Goal: Task Accomplishment & Management: Manage account settings

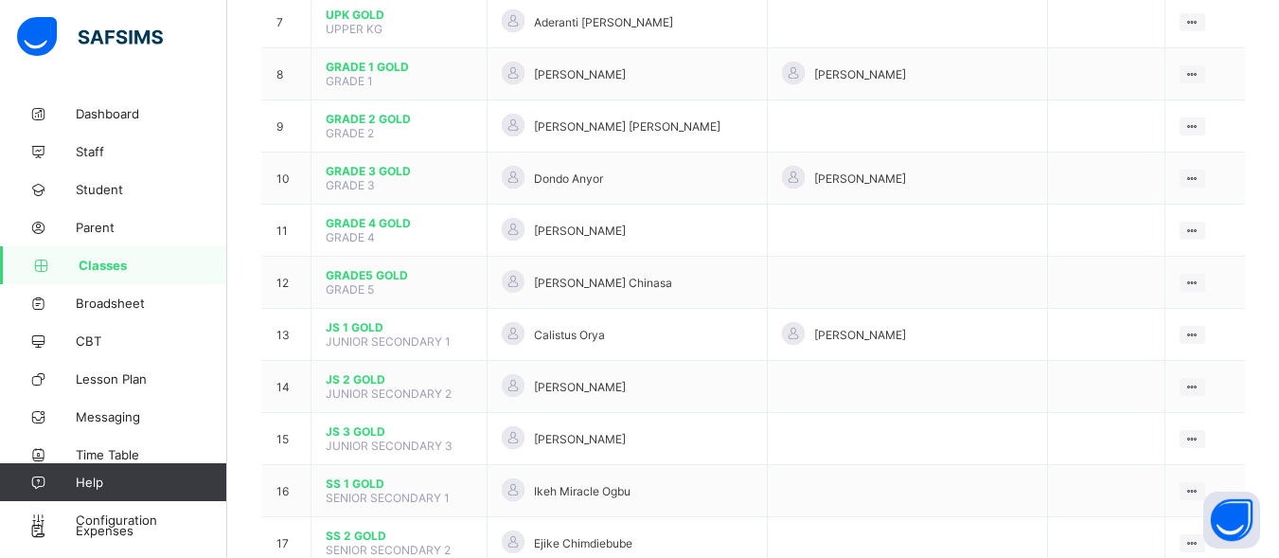
scroll to position [551, 0]
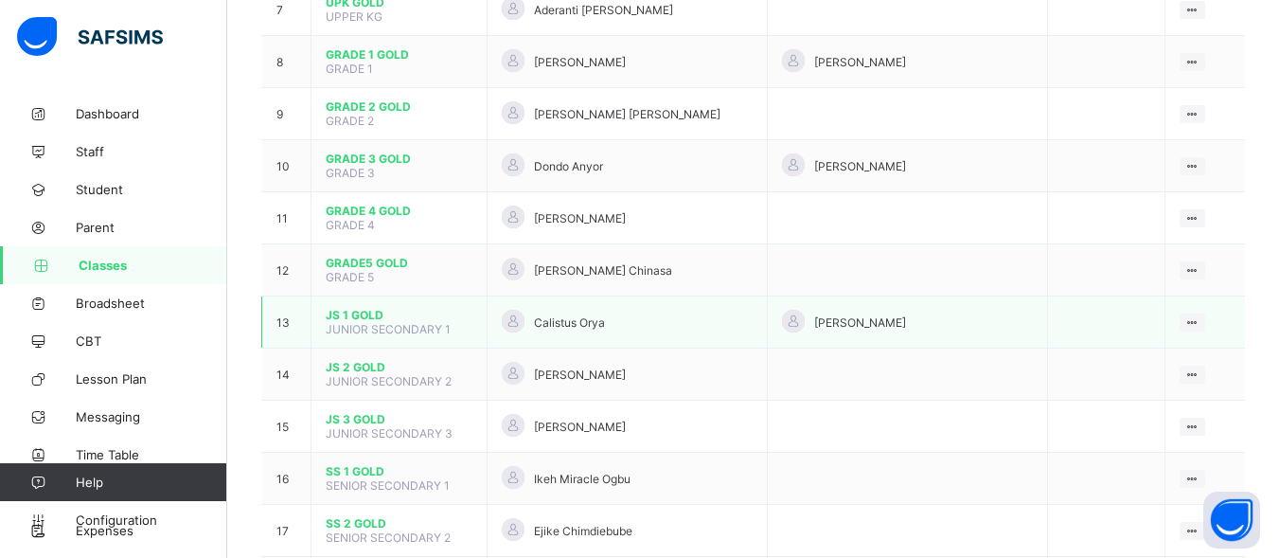
click at [371, 313] on span "JS 1 GOLD" at bounding box center [399, 315] width 147 height 14
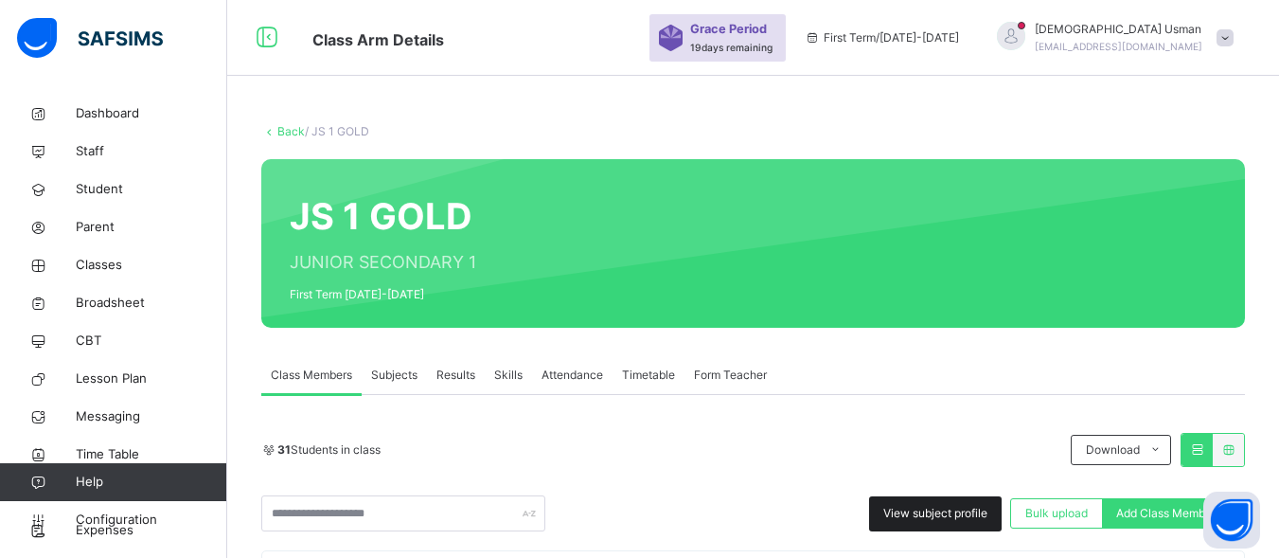
click at [950, 515] on span "View subject profile" at bounding box center [935, 513] width 104 height 17
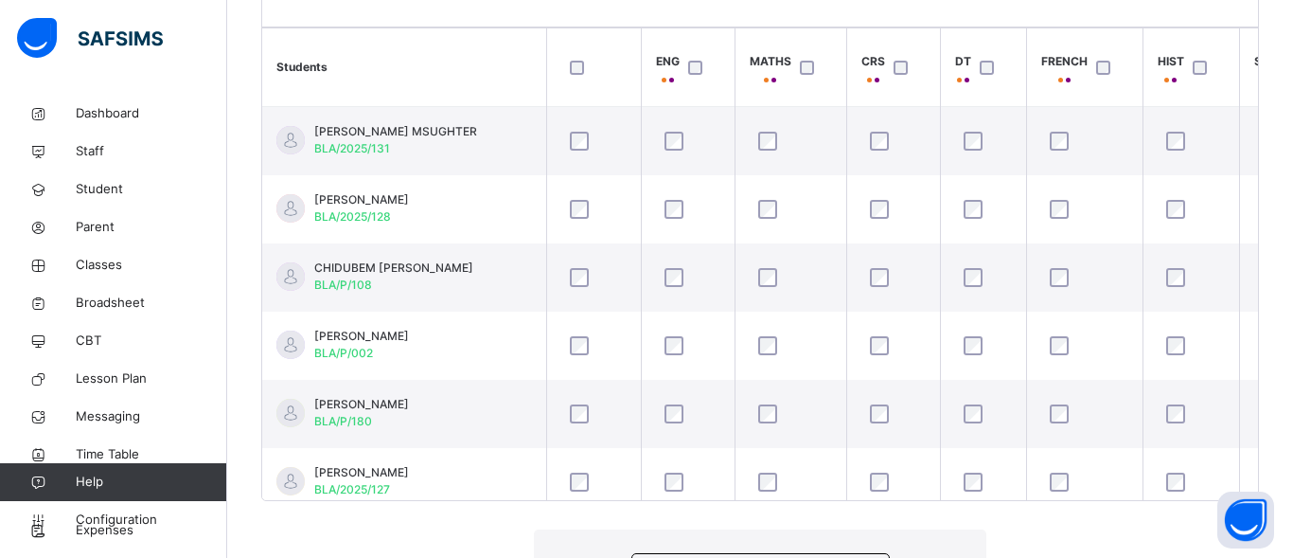
drag, startPoint x: 1275, startPoint y: 189, endPoint x: 1291, endPoint y: 197, distance: 17.8
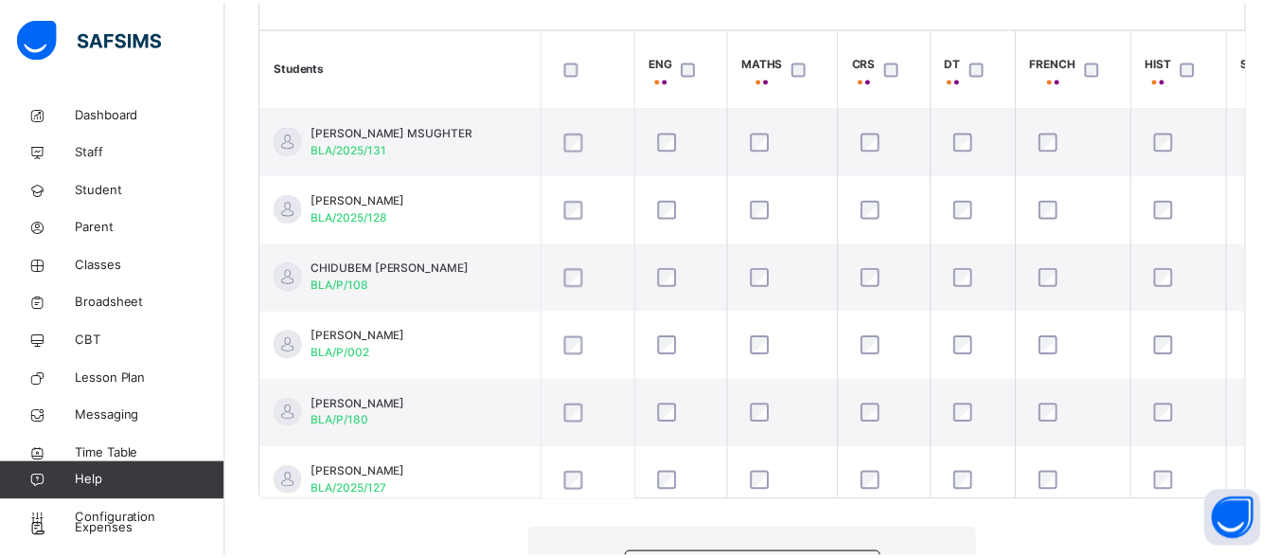
scroll to position [343, 0]
